Goal: Task Accomplishment & Management: Manage account settings

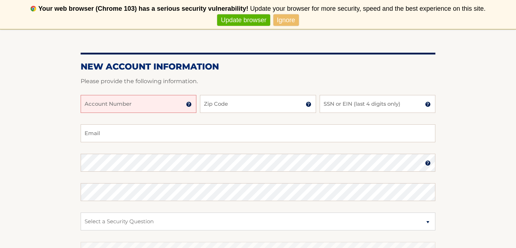
scroll to position [90, 0]
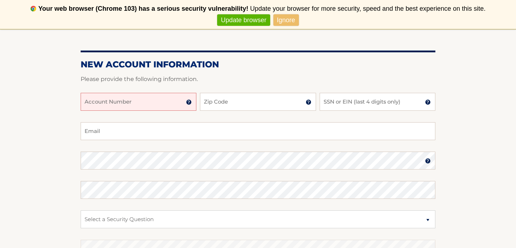
click at [124, 100] on input "Account Number" at bounding box center [139, 102] width 116 height 18
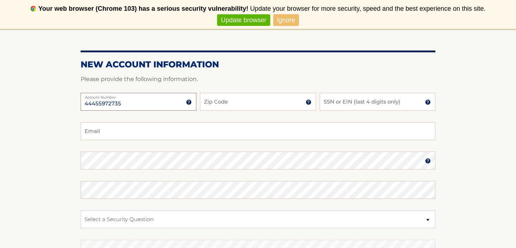
type input "44455972735"
click at [225, 99] on input "Zip Code" at bounding box center [258, 102] width 116 height 18
type input "14020"
type input "jstevens236@yahoo.com"
click at [340, 100] on input "SSN or EIN (last 4 digits only)" at bounding box center [378, 102] width 116 height 18
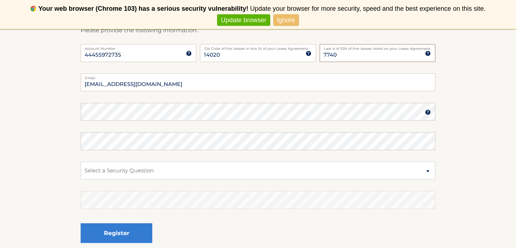
scroll to position [140, 0]
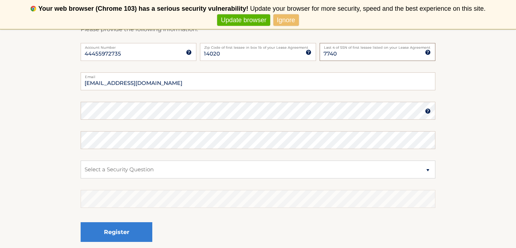
type input "7740"
click at [429, 170] on select "Select a Security Question What was the name of your elementary school? What is…" at bounding box center [258, 170] width 355 height 18
select select "2"
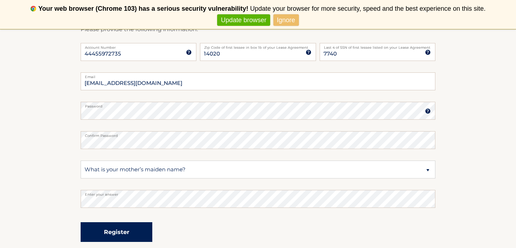
click at [112, 236] on button "Register" at bounding box center [117, 232] width 72 height 20
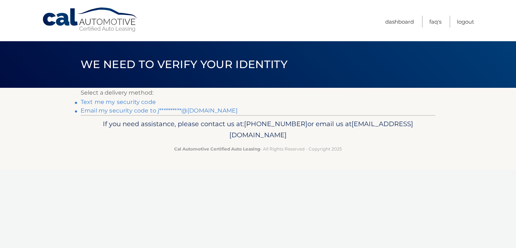
click at [129, 104] on link "Text me my security code" at bounding box center [118, 102] width 75 height 7
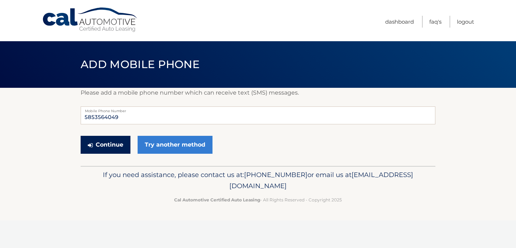
click at [112, 144] on button "Continue" at bounding box center [106, 145] width 50 height 18
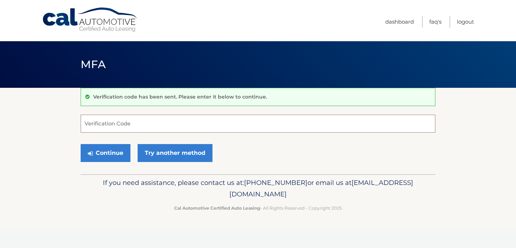
click at [93, 126] on input "Verification Code" at bounding box center [258, 124] width 355 height 18
type input "761682"
click at [107, 154] on button "Continue" at bounding box center [106, 153] width 50 height 18
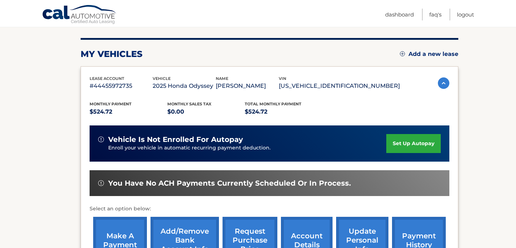
scroll to position [84, 0]
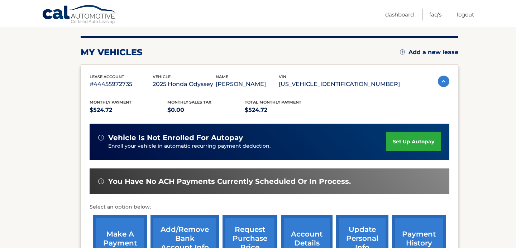
click at [419, 141] on link "set up autopay" at bounding box center [413, 141] width 54 height 19
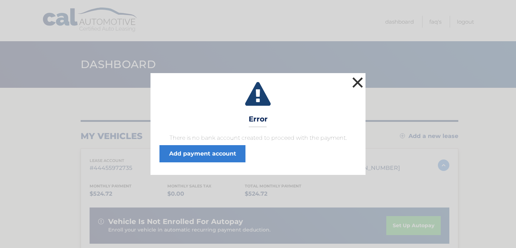
click at [357, 81] on button "×" at bounding box center [358, 82] width 14 height 14
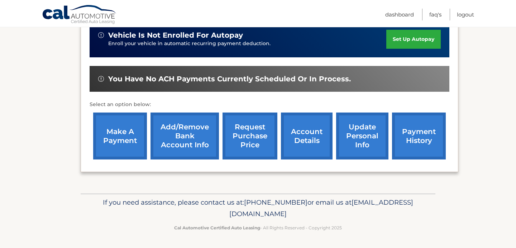
scroll to position [177, 0]
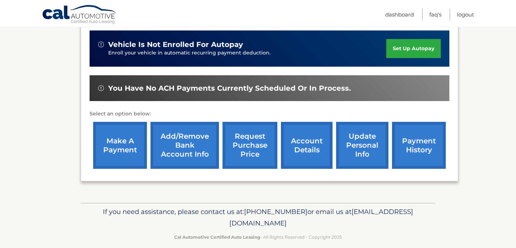
click at [190, 145] on link "Add/Remove bank account info" at bounding box center [185, 145] width 68 height 47
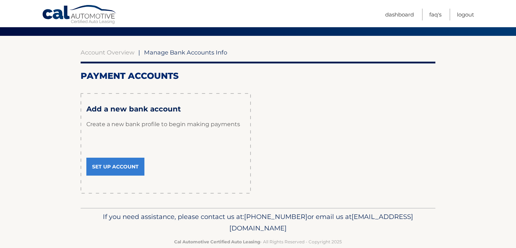
scroll to position [52, 0]
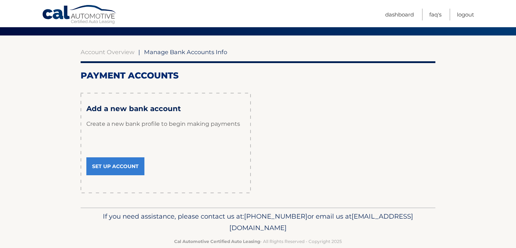
click at [116, 165] on link "Set Up Account" at bounding box center [115, 166] width 58 height 18
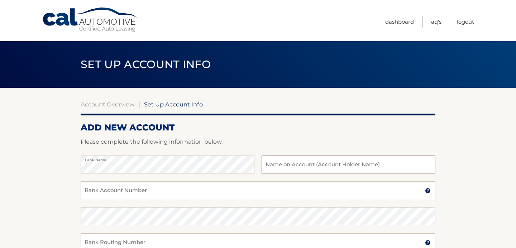
click at [289, 166] on input "text" at bounding box center [349, 165] width 174 height 18
type input "[PERSON_NAME]"
click at [147, 192] on input "Bank Account Number" at bounding box center [258, 190] width 355 height 18
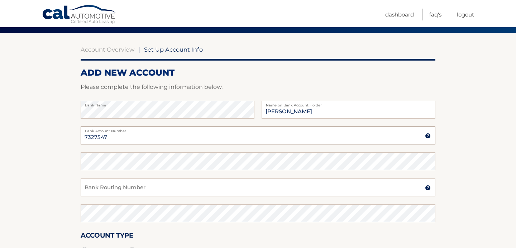
scroll to position [56, 0]
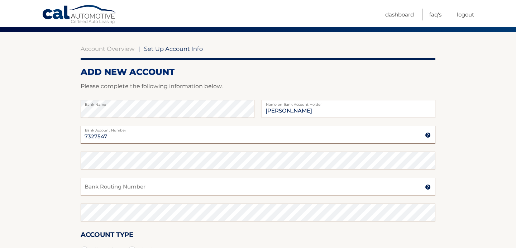
type input "7327547"
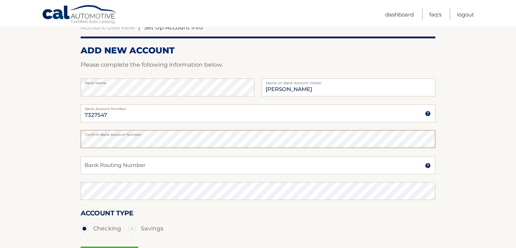
scroll to position [78, 0]
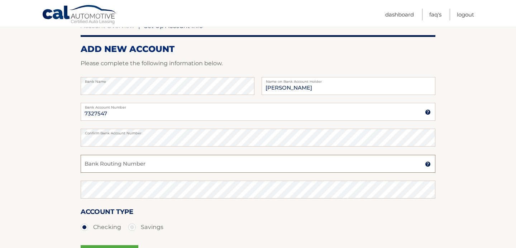
click at [102, 167] on input "Bank Routing Number" at bounding box center [258, 164] width 355 height 18
type input "022304030"
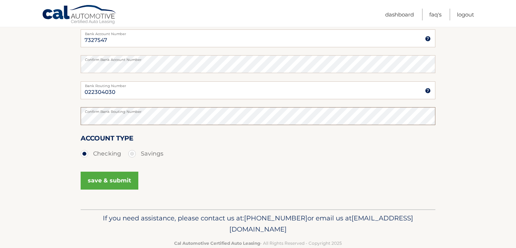
scroll to position [156, 0]
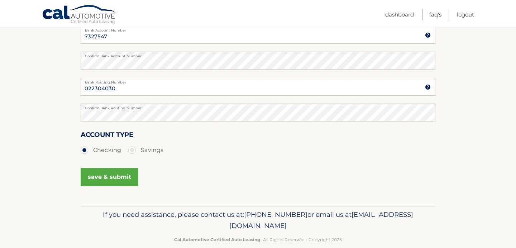
click at [105, 178] on button "save & submit" at bounding box center [110, 177] width 58 height 18
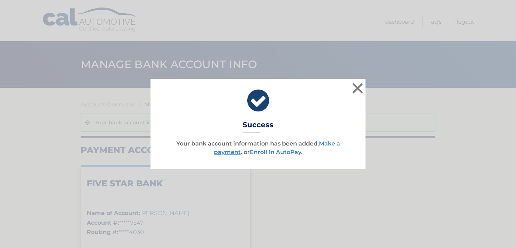
click at [282, 153] on link "Enroll In AutoPay" at bounding box center [275, 152] width 51 height 7
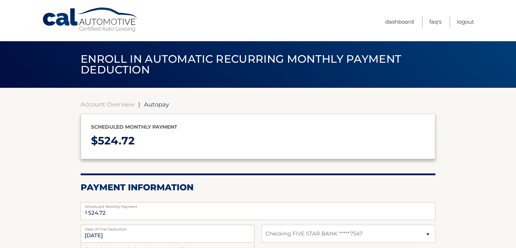
select select "YTc4MjkxNzUtYWIxZS00OTAwLTg2YzQtZTc1MzVlMGUxMmVk"
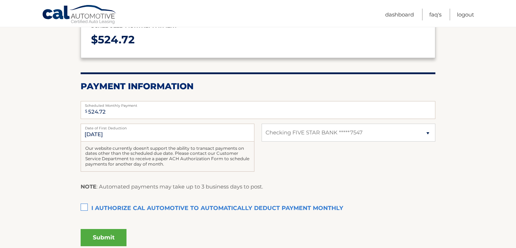
scroll to position [101, 0]
drag, startPoint x: 107, startPoint y: 135, endPoint x: 82, endPoint y: 135, distance: 24.4
click at [82, 135] on input "[DATE]" at bounding box center [168, 133] width 174 height 18
